Goal: Navigation & Orientation: Find specific page/section

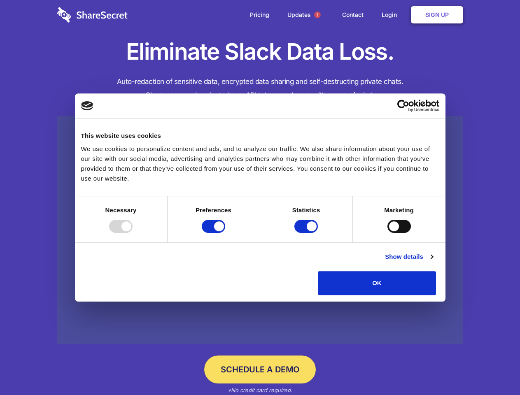
click at [132, 233] on div at bounding box center [120, 226] width 23 height 13
click at [225, 233] on input "Preferences" at bounding box center [213, 226] width 23 height 13
checkbox input "false"
click at [307, 233] on input "Statistics" at bounding box center [305, 226] width 23 height 13
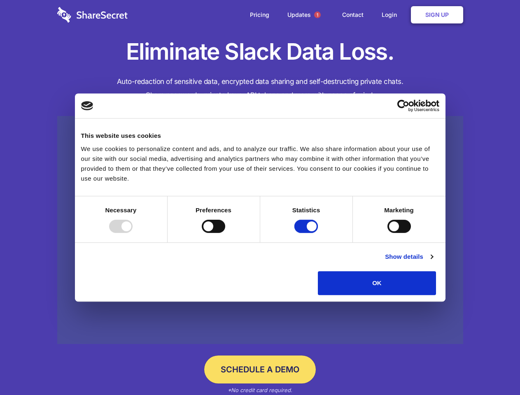
checkbox input "false"
click at [387, 233] on input "Marketing" at bounding box center [398, 226] width 23 height 13
checkbox input "true"
click at [432, 262] on link "Show details" at bounding box center [409, 257] width 48 height 10
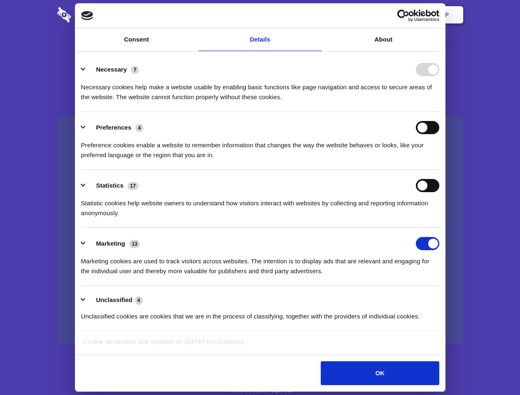
click at [439, 112] on li "Necessary 7 Necessary cookies help make a website usable by enabling basic func…" at bounding box center [260, 83] width 358 height 58
click at [317, 15] on span "1" at bounding box center [317, 15] width 7 height 7
